Goal: Task Accomplishment & Management: Manage account settings

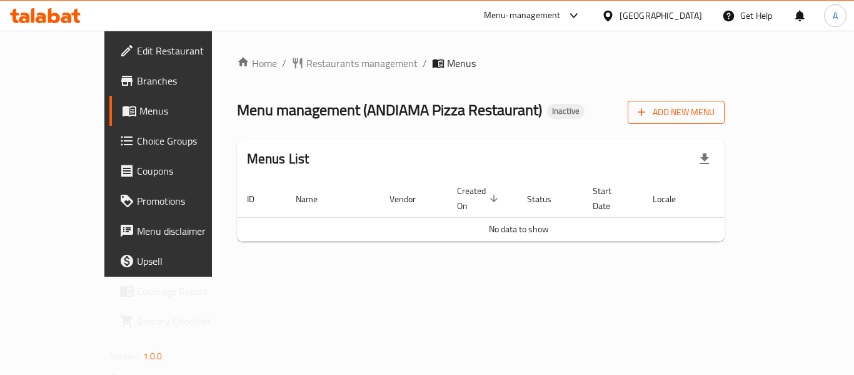
click at [725, 123] on button "Add New Menu" at bounding box center [676, 112] width 97 height 23
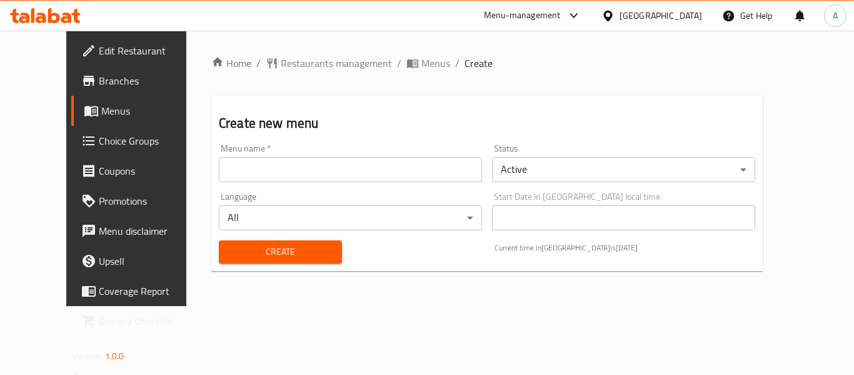
drag, startPoint x: 450, startPoint y: 175, endPoint x: 415, endPoint y: 173, distance: 34.4
click at [450, 175] on input "text" at bounding box center [350, 169] width 263 height 25
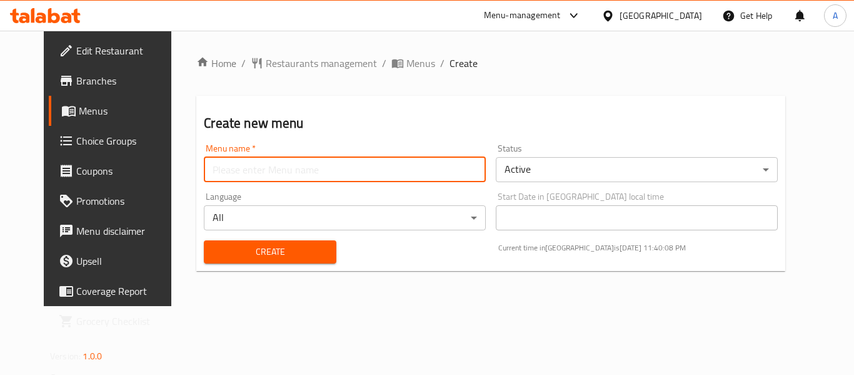
type input "neww"
click at [246, 238] on div "Create" at bounding box center [269, 252] width 147 height 38
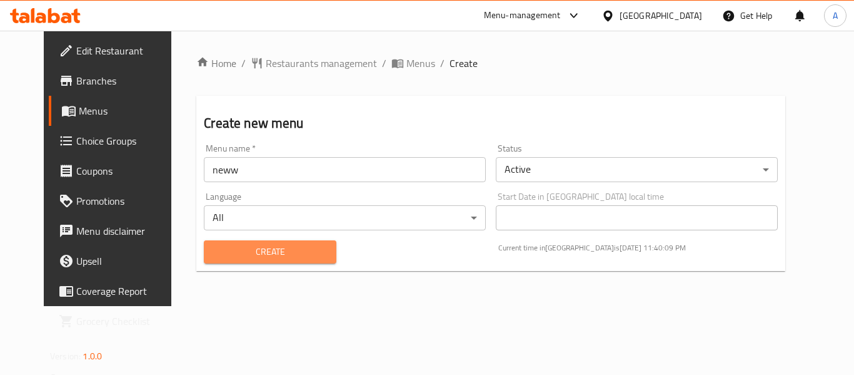
click at [235, 251] on span "Create" at bounding box center [270, 252] width 112 height 16
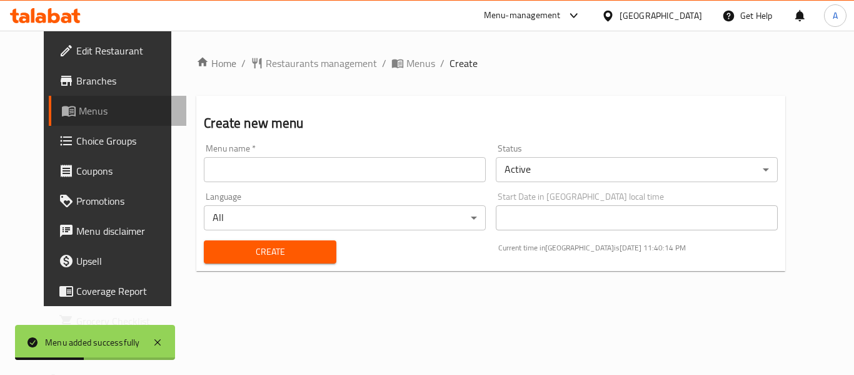
click at [79, 103] on span "Menus" at bounding box center [128, 110] width 98 height 15
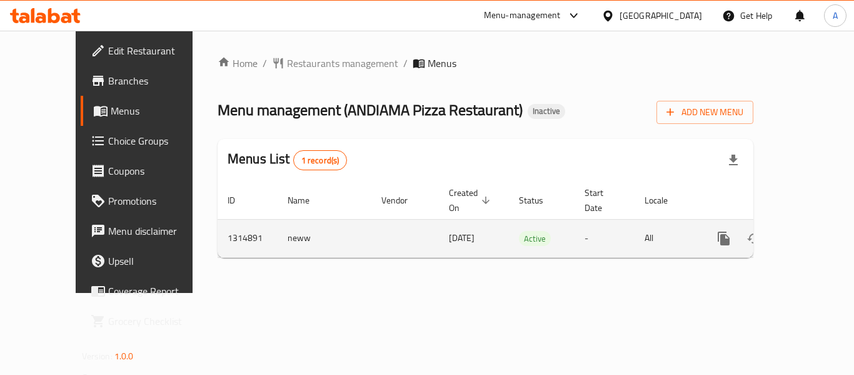
click at [810, 231] on icon "enhanced table" at bounding box center [814, 238] width 15 height 15
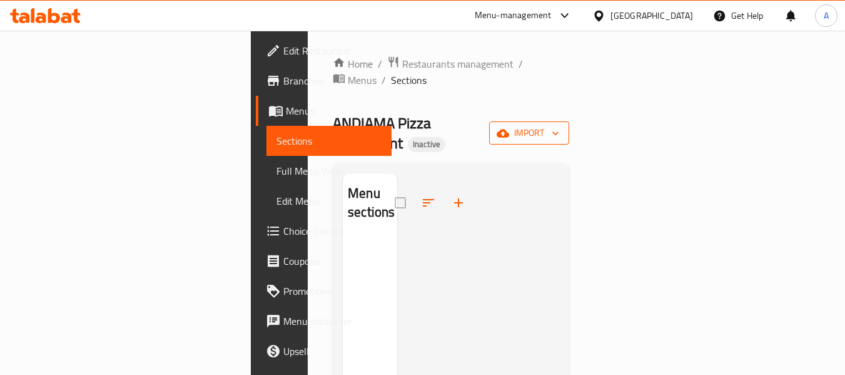
click at [559, 125] on span "import" at bounding box center [529, 133] width 60 height 16
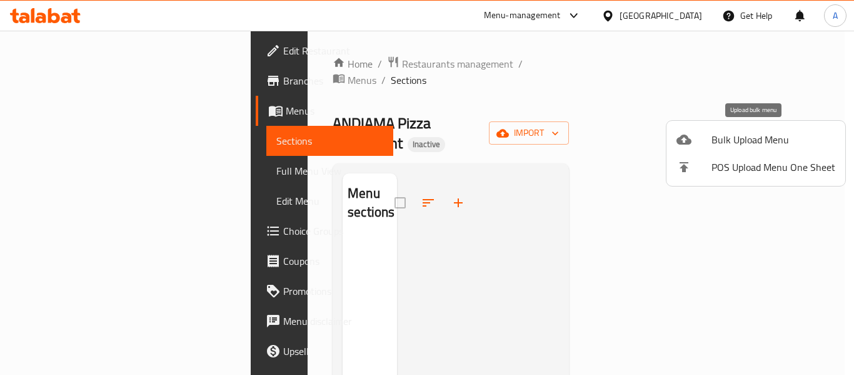
click at [731, 133] on span "Bulk Upload Menu" at bounding box center [774, 139] width 124 height 15
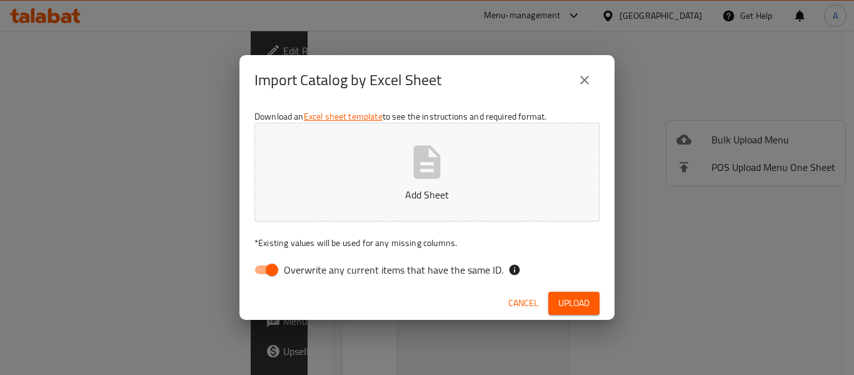
click at [478, 272] on span "Overwrite any current items that have the same ID." at bounding box center [394, 269] width 220 height 15
click at [308, 272] on input "Overwrite any current items that have the same ID." at bounding box center [271, 270] width 71 height 24
checkbox input "false"
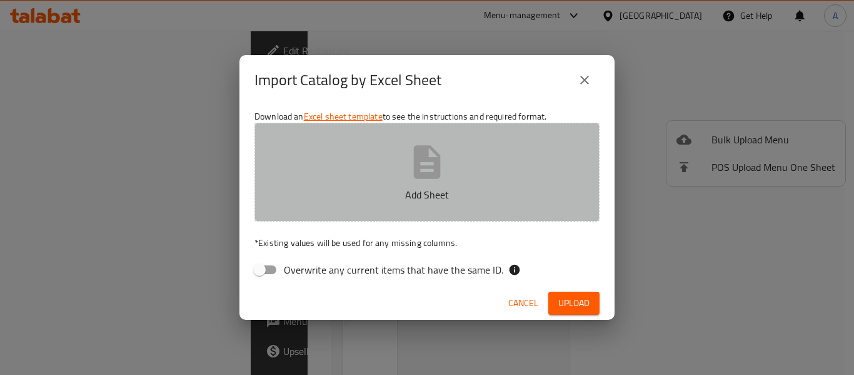
click at [458, 193] on p "Add Sheet" at bounding box center [427, 194] width 306 height 15
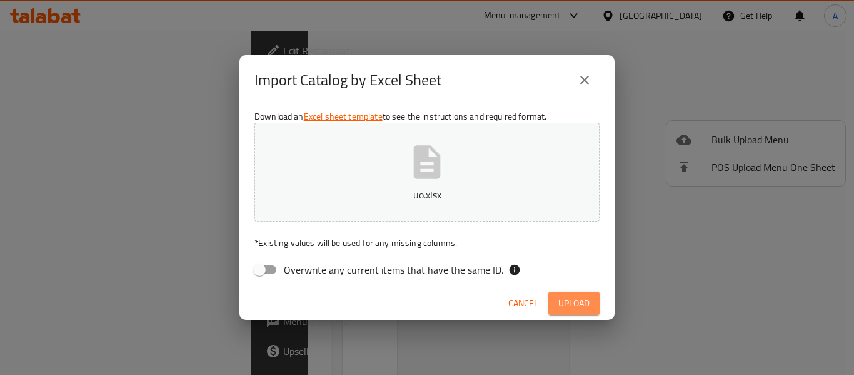
click at [595, 307] on button "Upload" at bounding box center [573, 302] width 51 height 23
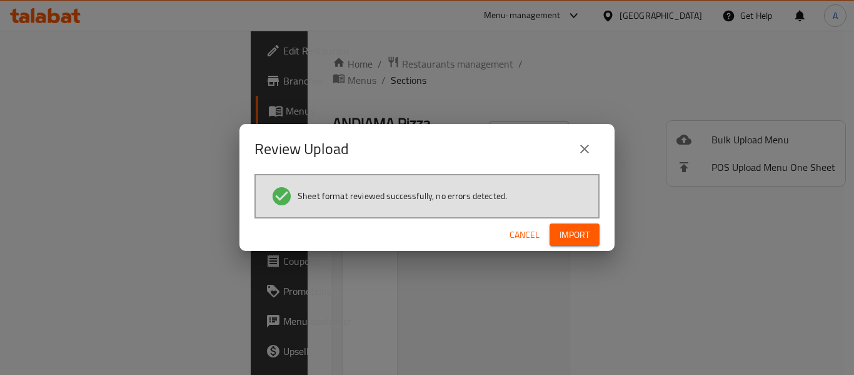
click at [589, 247] on div "Cancel Import" at bounding box center [427, 234] width 375 height 33
click at [583, 236] on span "Import" at bounding box center [575, 235] width 30 height 16
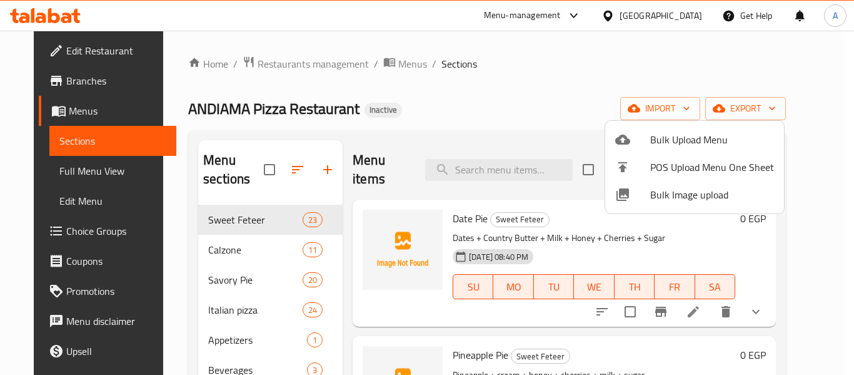
click at [85, 172] on div at bounding box center [427, 187] width 854 height 375
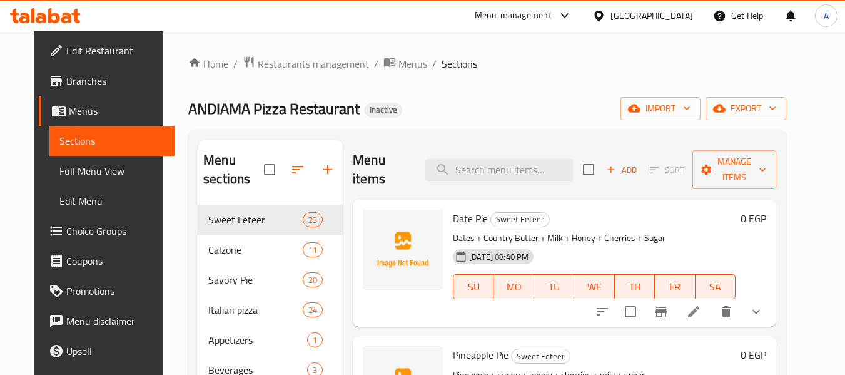
click at [85, 172] on span "Full Menu View" at bounding box center [112, 170] width 106 height 15
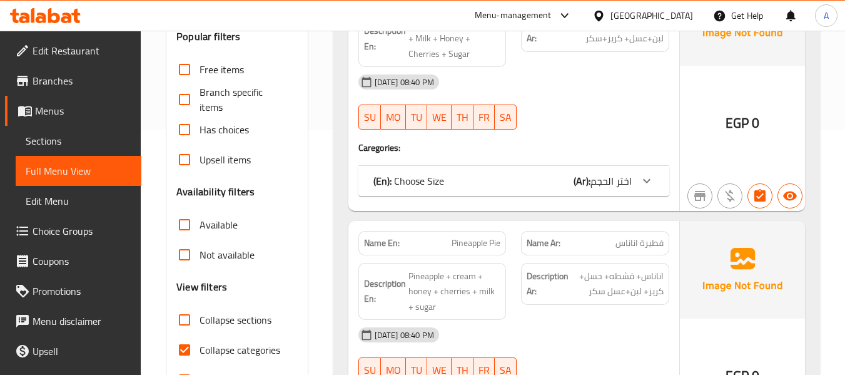
scroll to position [250, 0]
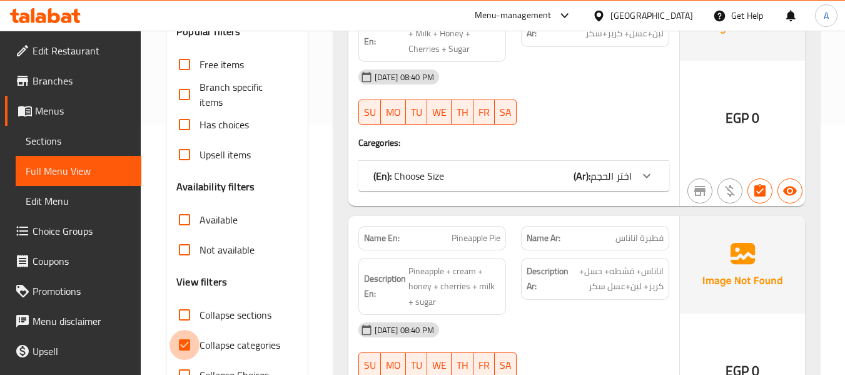
click at [193, 352] on input "Collapse categories" at bounding box center [184, 345] width 30 height 30
checkbox input "false"
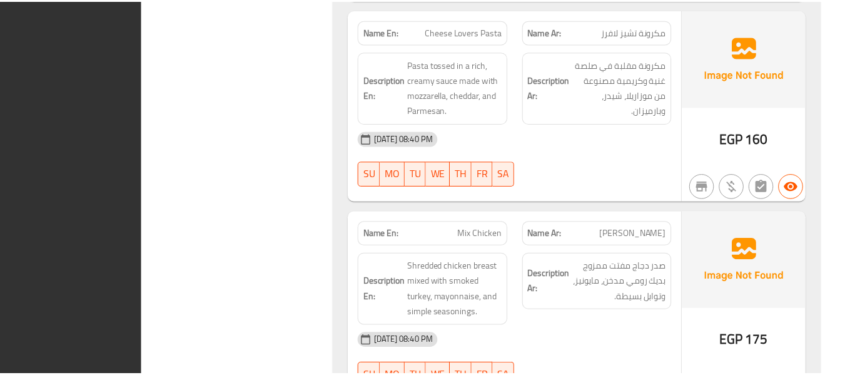
scroll to position [37061, 0]
